Goal: Task Accomplishment & Management: Manage account settings

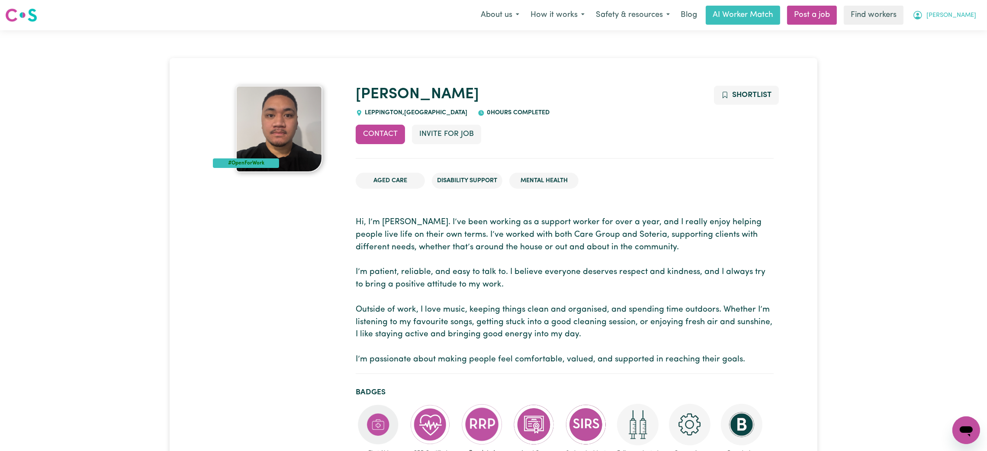
click at [954, 12] on button "[PERSON_NAME]" at bounding box center [944, 15] width 75 height 18
click at [947, 57] on link "Logout" at bounding box center [947, 50] width 68 height 16
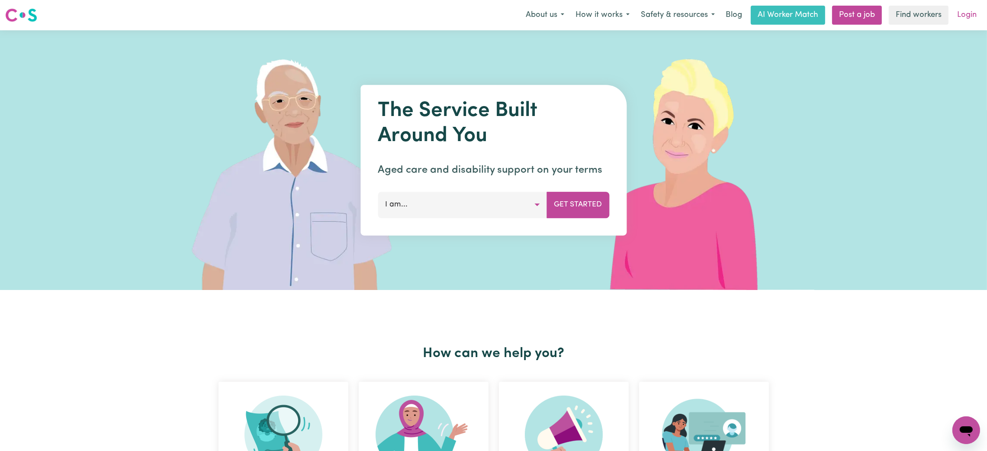
click at [976, 17] on link "Login" at bounding box center [967, 15] width 30 height 19
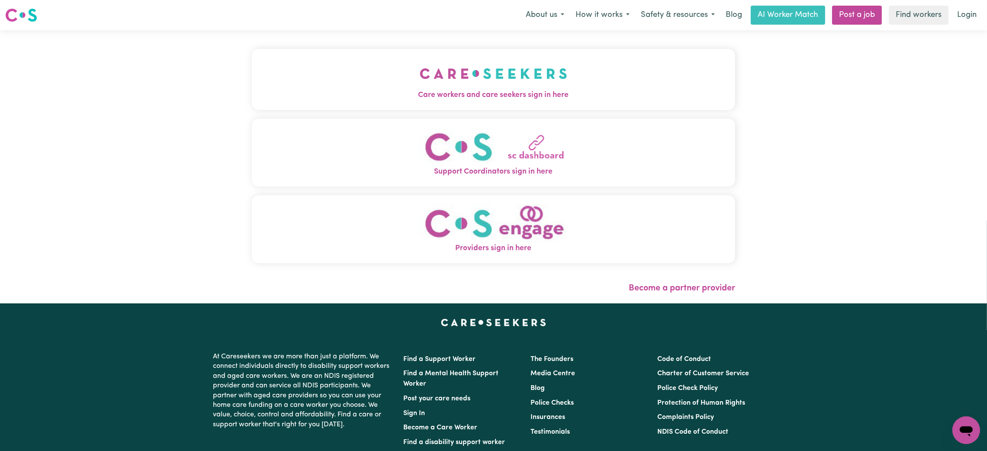
click at [455, 76] on button "Care workers and care seekers sign in here" at bounding box center [493, 79] width 483 height 61
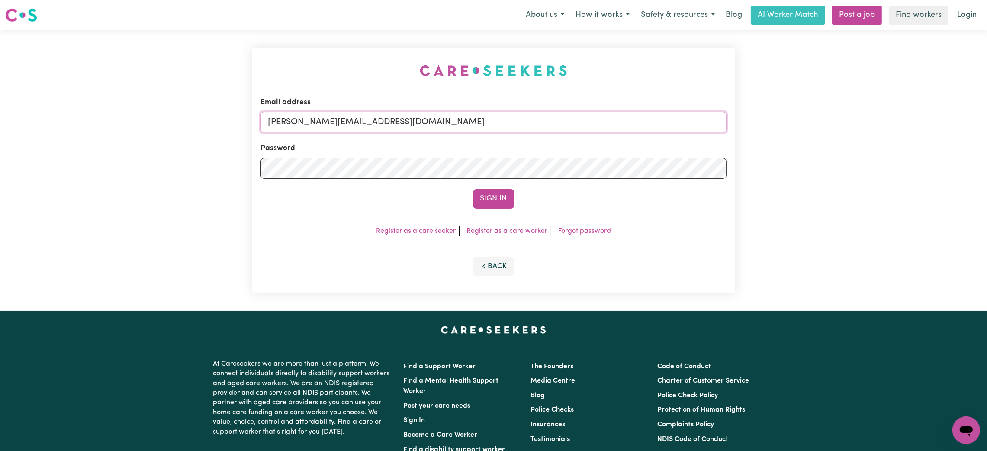
drag, startPoint x: 339, startPoint y: 122, endPoint x: 348, endPoint y: 131, distance: 11.9
click at [338, 123] on input "[PERSON_NAME][EMAIL_ADDRESS][DOMAIN_NAME]" at bounding box center [494, 122] width 466 height 21
click at [309, 123] on input "[EMAIL_ADDRESS][PERSON_NAME][DOMAIN_NAME]" at bounding box center [494, 122] width 466 height 21
drag, startPoint x: 315, startPoint y: 123, endPoint x: 620, endPoint y: 121, distance: 305.1
click at [620, 121] on input "[EMAIL_ADDRESS][PERSON_NAME][DOMAIN_NAME]" at bounding box center [494, 122] width 466 height 21
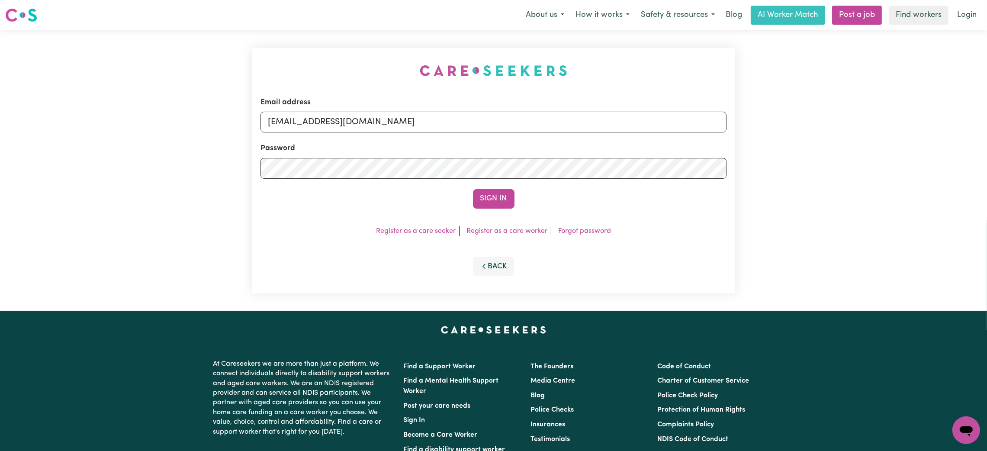
type input "[EMAIL_ADDRESS][DOMAIN_NAME]"
click at [485, 219] on div "Email address [EMAIL_ADDRESS][DOMAIN_NAME] Password Sign In Register as a care …" at bounding box center [493, 171] width 483 height 246
click at [485, 202] on button "Sign In" at bounding box center [494, 198] width 42 height 19
